Goal: Use online tool/utility: Utilize a website feature to perform a specific function

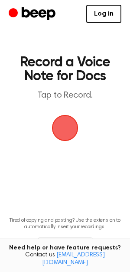
click at [75, 127] on span "button" at bounding box center [65, 128] width 24 height 24
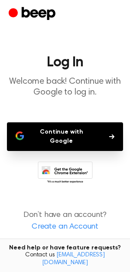
click at [98, 129] on button "Continue with Google" at bounding box center [65, 136] width 116 height 29
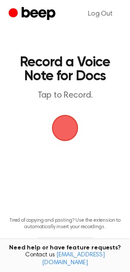
click at [60, 134] on span "button" at bounding box center [65, 128] width 24 height 24
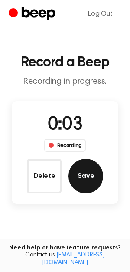
click at [90, 181] on button "Save" at bounding box center [85, 176] width 35 height 35
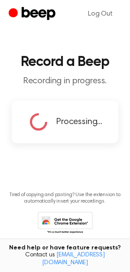
scroll to position [16, 0]
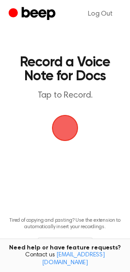
click at [65, 124] on span "button" at bounding box center [65, 128] width 24 height 24
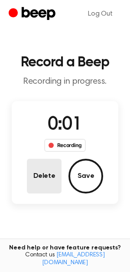
click at [50, 176] on button "Delete" at bounding box center [44, 176] width 35 height 35
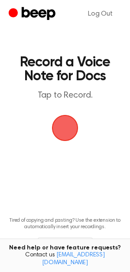
click at [69, 135] on span "button" at bounding box center [65, 128] width 24 height 24
click at [61, 124] on span "button" at bounding box center [65, 128] width 36 height 36
click at [68, 129] on span "button" at bounding box center [64, 127] width 33 height 33
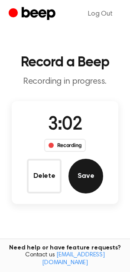
click at [88, 176] on button "Save" at bounding box center [85, 176] width 35 height 35
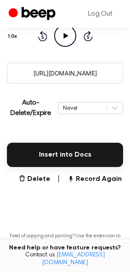
scroll to position [127, 0]
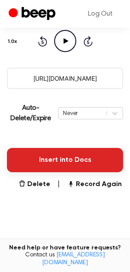
click at [85, 169] on button "Insert into Docs" at bounding box center [65, 160] width 116 height 24
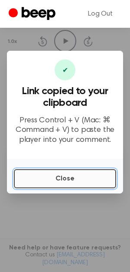
click at [73, 179] on button "Close" at bounding box center [65, 178] width 102 height 19
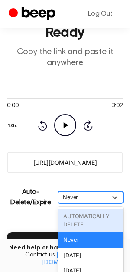
scroll to position [85, 0]
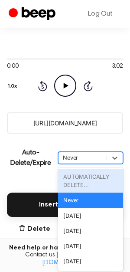
click at [102, 164] on div "option AUTOMATICALLY DELETE... focused disabled, 1 of 6. 6 results available. U…" at bounding box center [90, 158] width 65 height 12
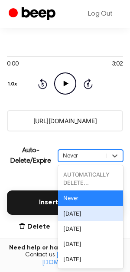
drag, startPoint x: 102, startPoint y: 182, endPoint x: 92, endPoint y: 217, distance: 35.8
click at [92, 217] on div "AUTOMATICALLY DELETE... Never [DATE] [DATE] [DATE] [DATE]" at bounding box center [90, 216] width 65 height 103
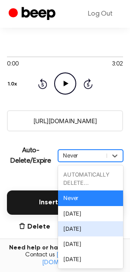
click at [92, 224] on div "[DATE]" at bounding box center [90, 228] width 65 height 15
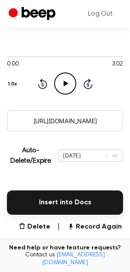
click at [91, 184] on div "Insert into Docs" at bounding box center [65, 197] width 116 height 35
